Goal: Transaction & Acquisition: Purchase product/service

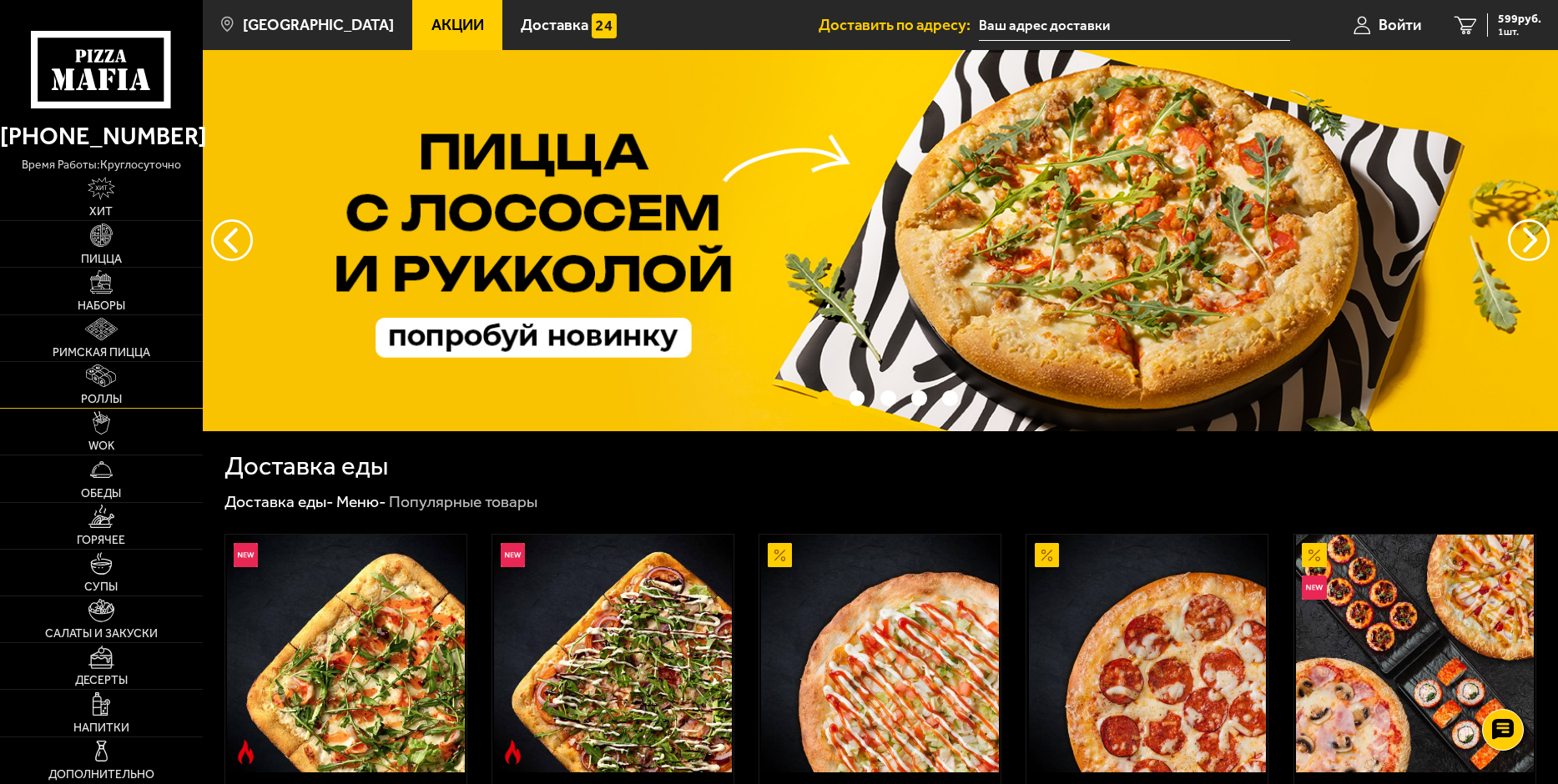
click at [103, 392] on link "Роллы" at bounding box center [101, 385] width 202 height 46
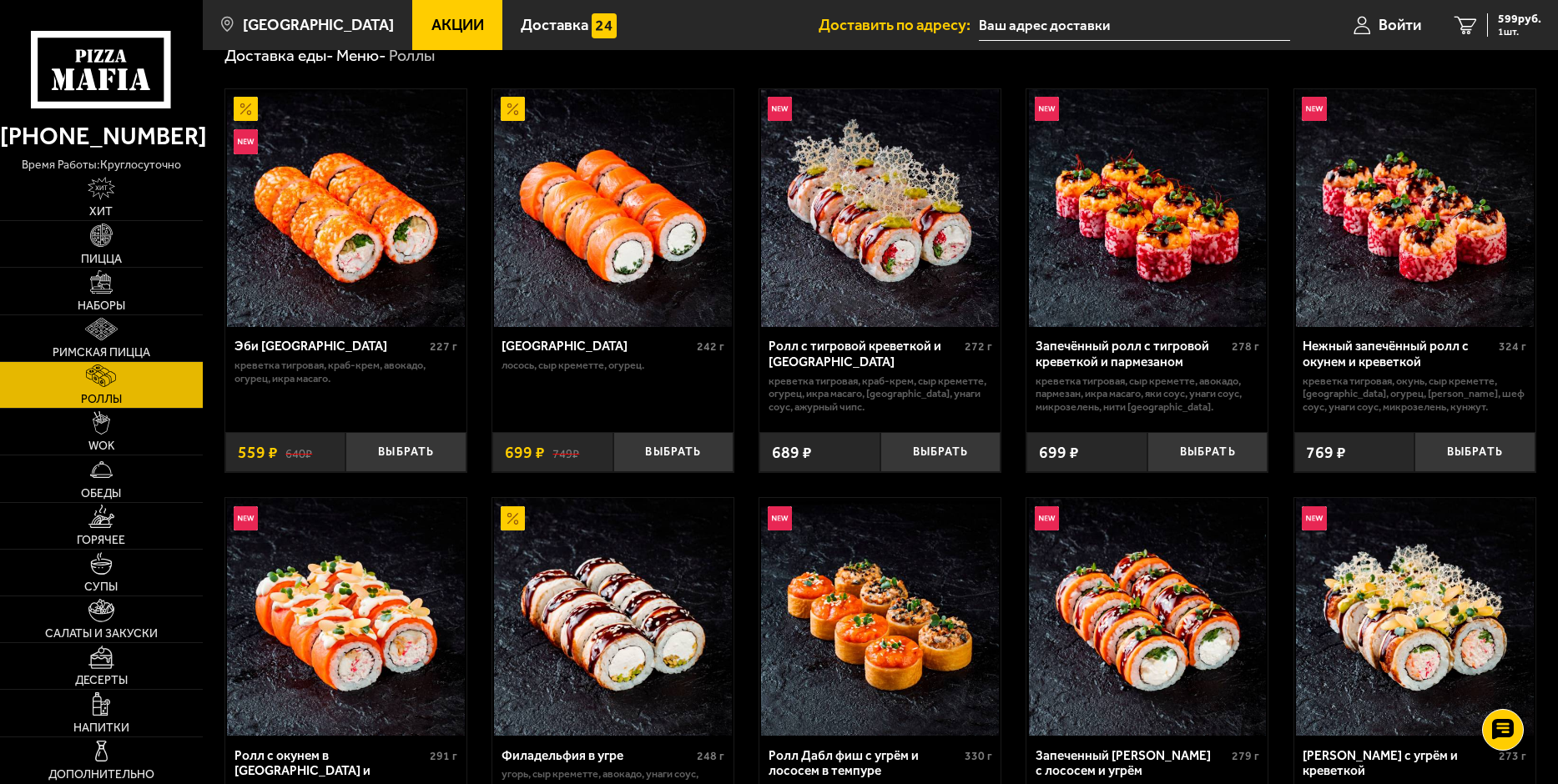
scroll to position [250, 0]
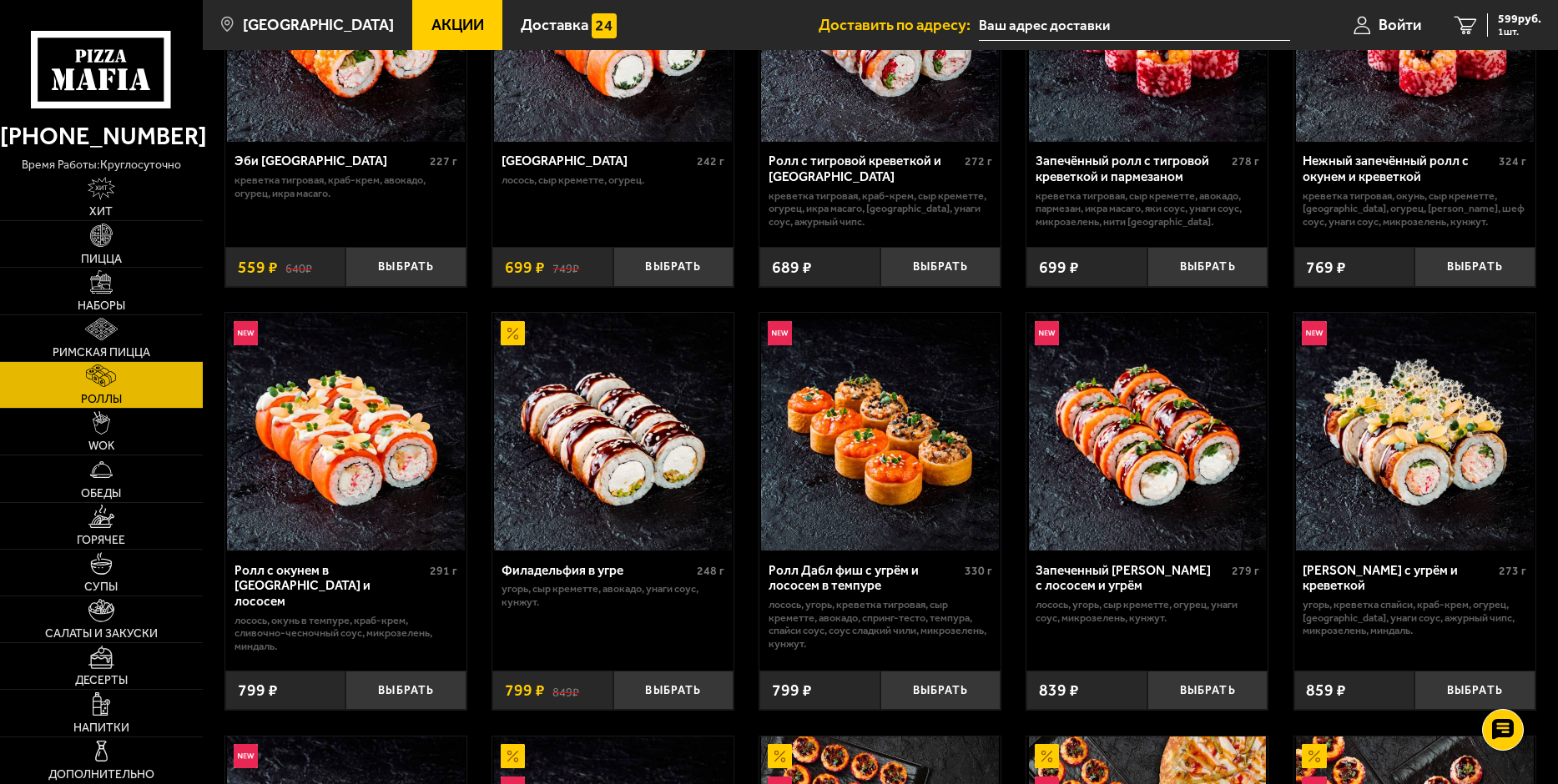
click at [1181, 576] on div "Запеченный [PERSON_NAME] с лососем и угрём" at bounding box center [1132, 578] width 192 height 31
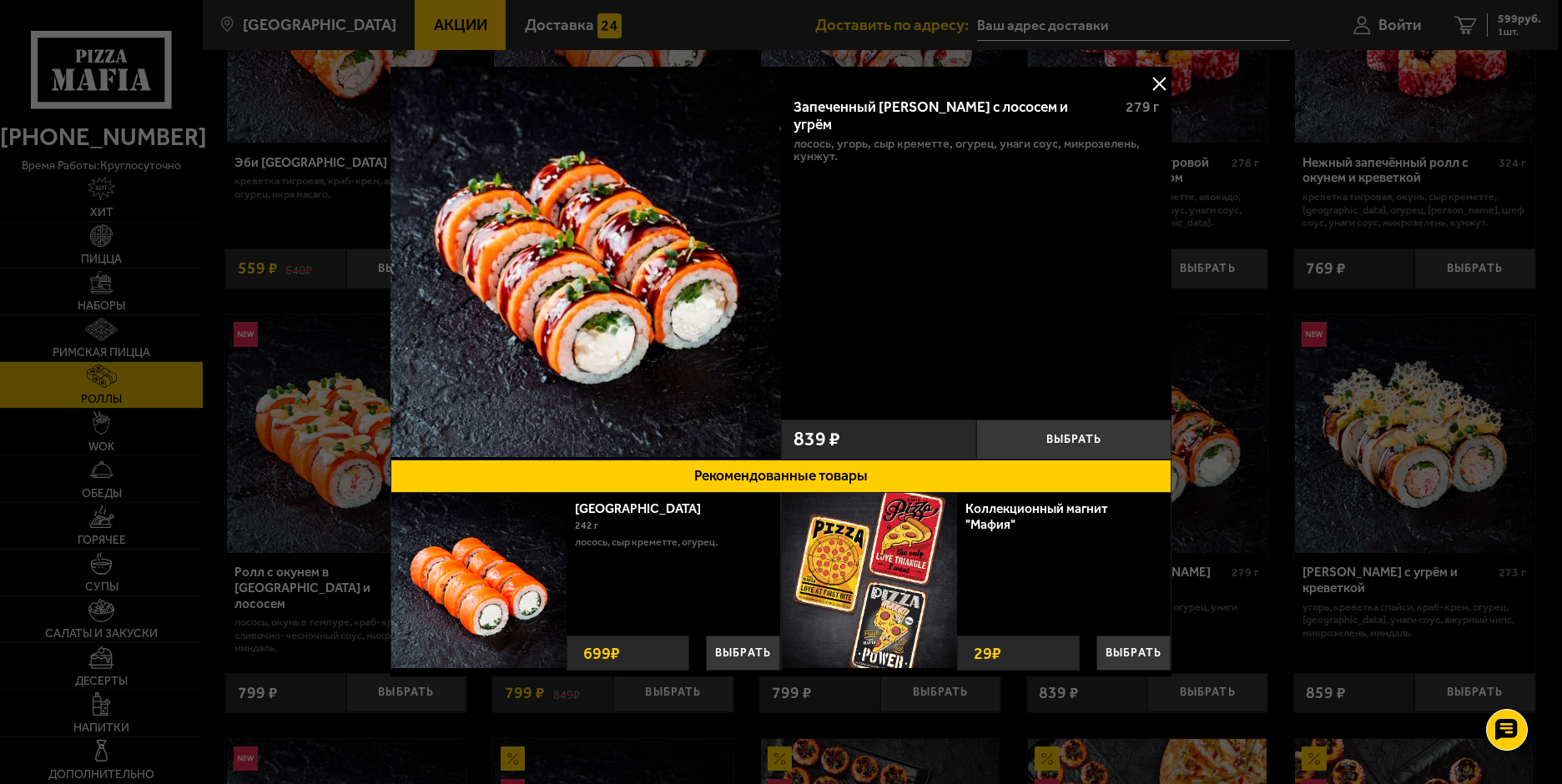
click at [1156, 83] on button at bounding box center [1158, 83] width 25 height 25
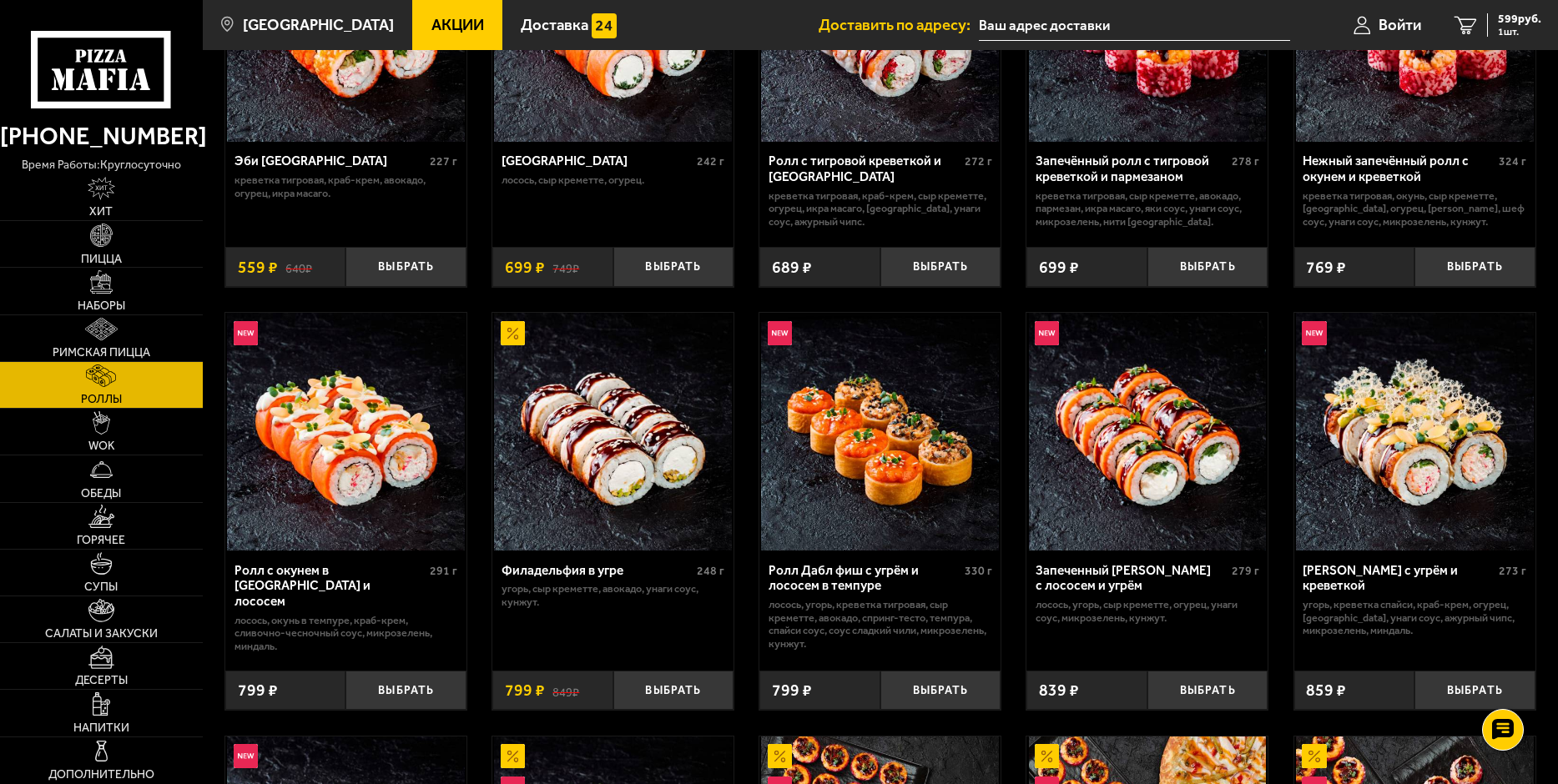
scroll to position [667, 0]
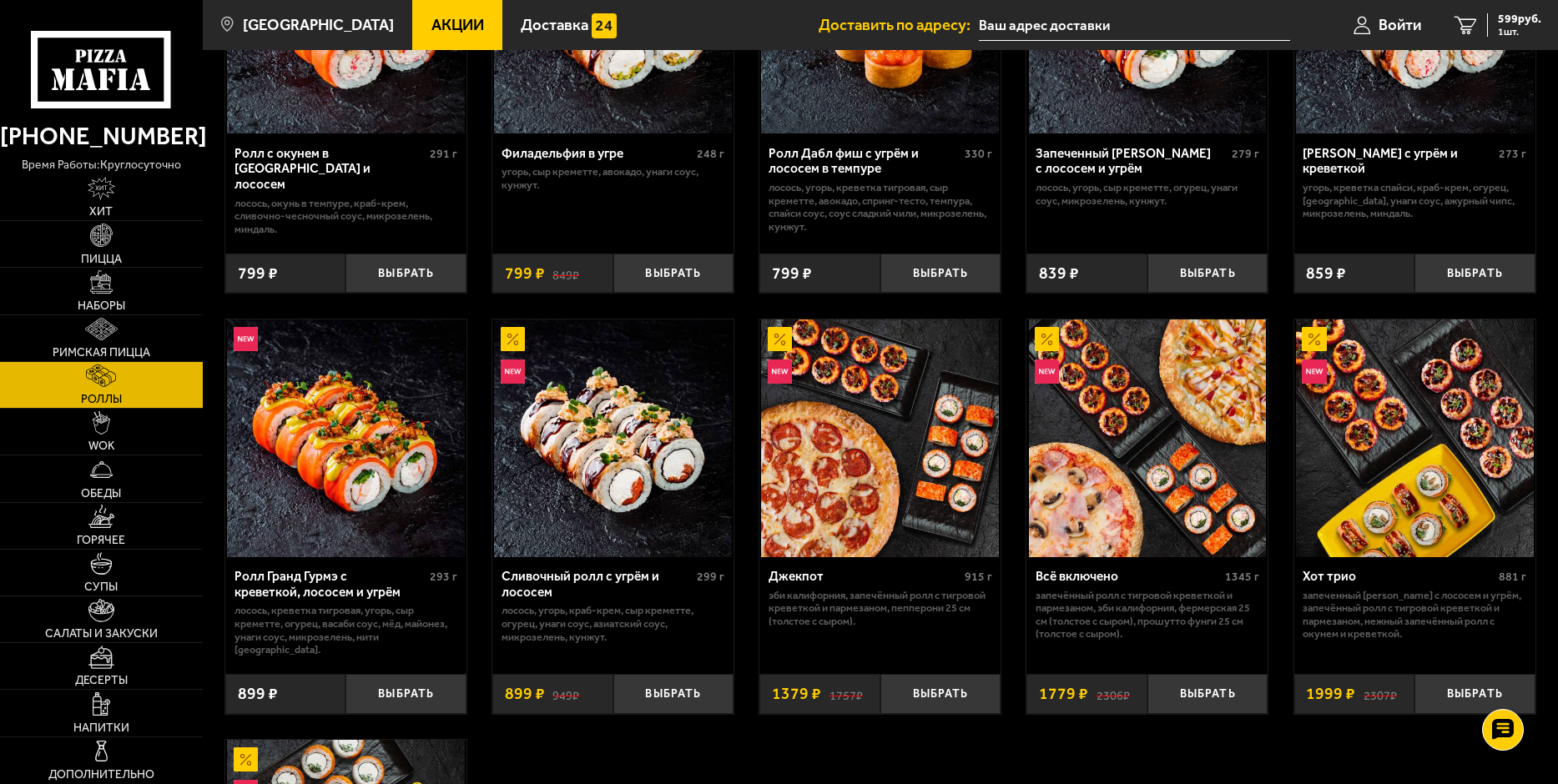
click at [408, 448] on img at bounding box center [346, 438] width 238 height 238
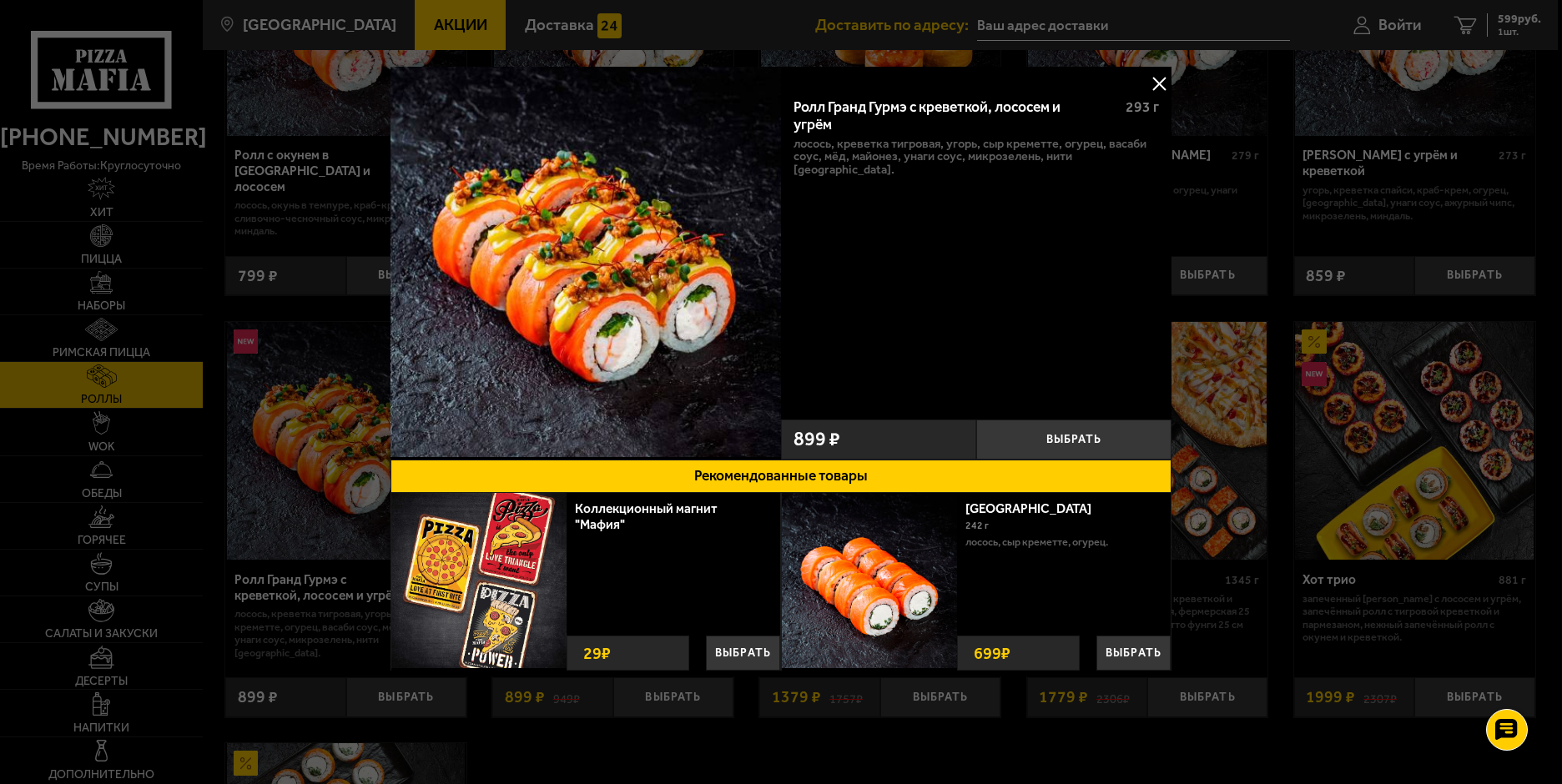
click at [1166, 78] on button at bounding box center [1158, 83] width 25 height 25
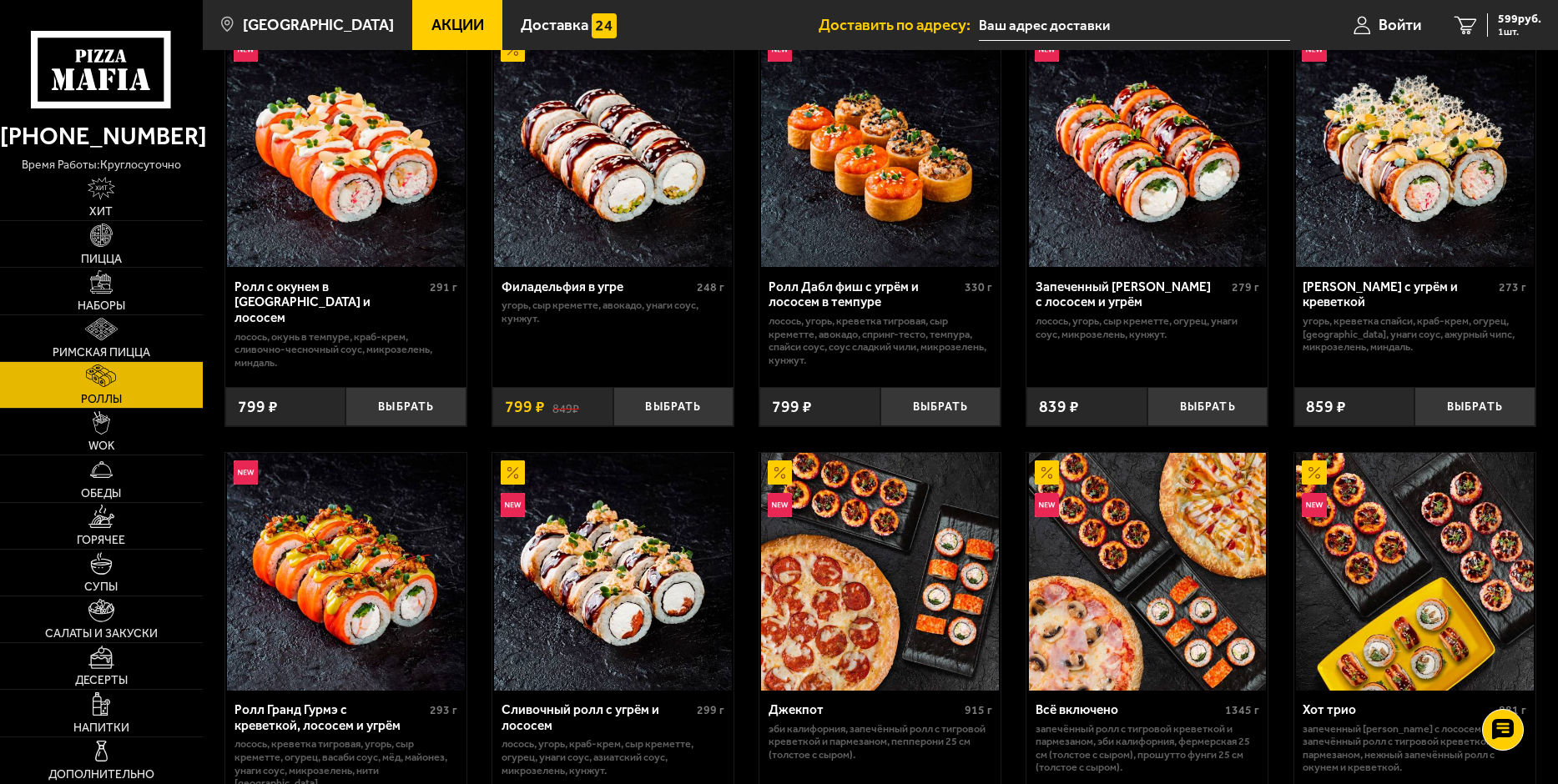
scroll to position [501, 0]
